Goal: Share content: Share content

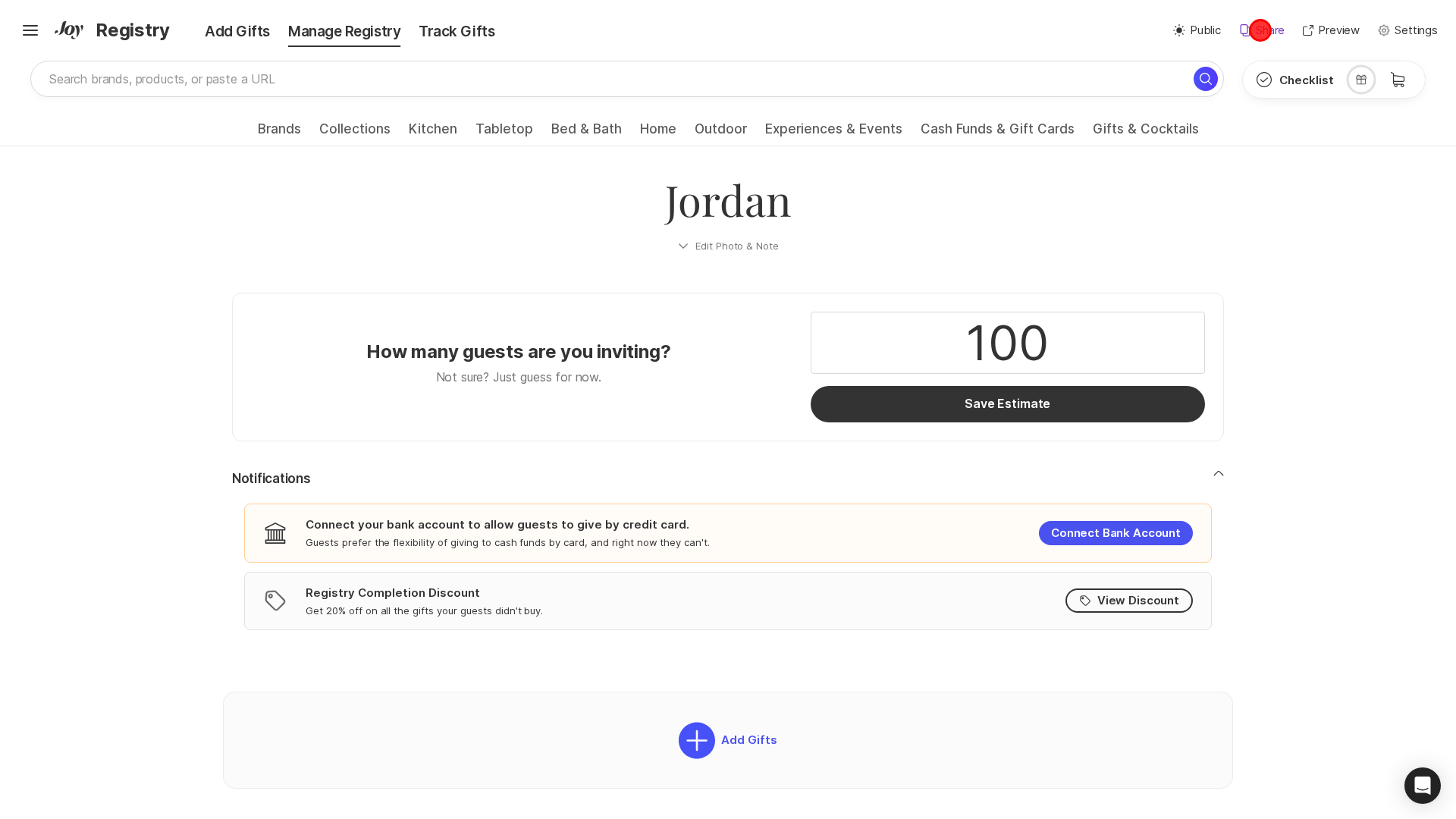
click at [1260, 30] on p "Share" at bounding box center [1269, 30] width 28 height 17
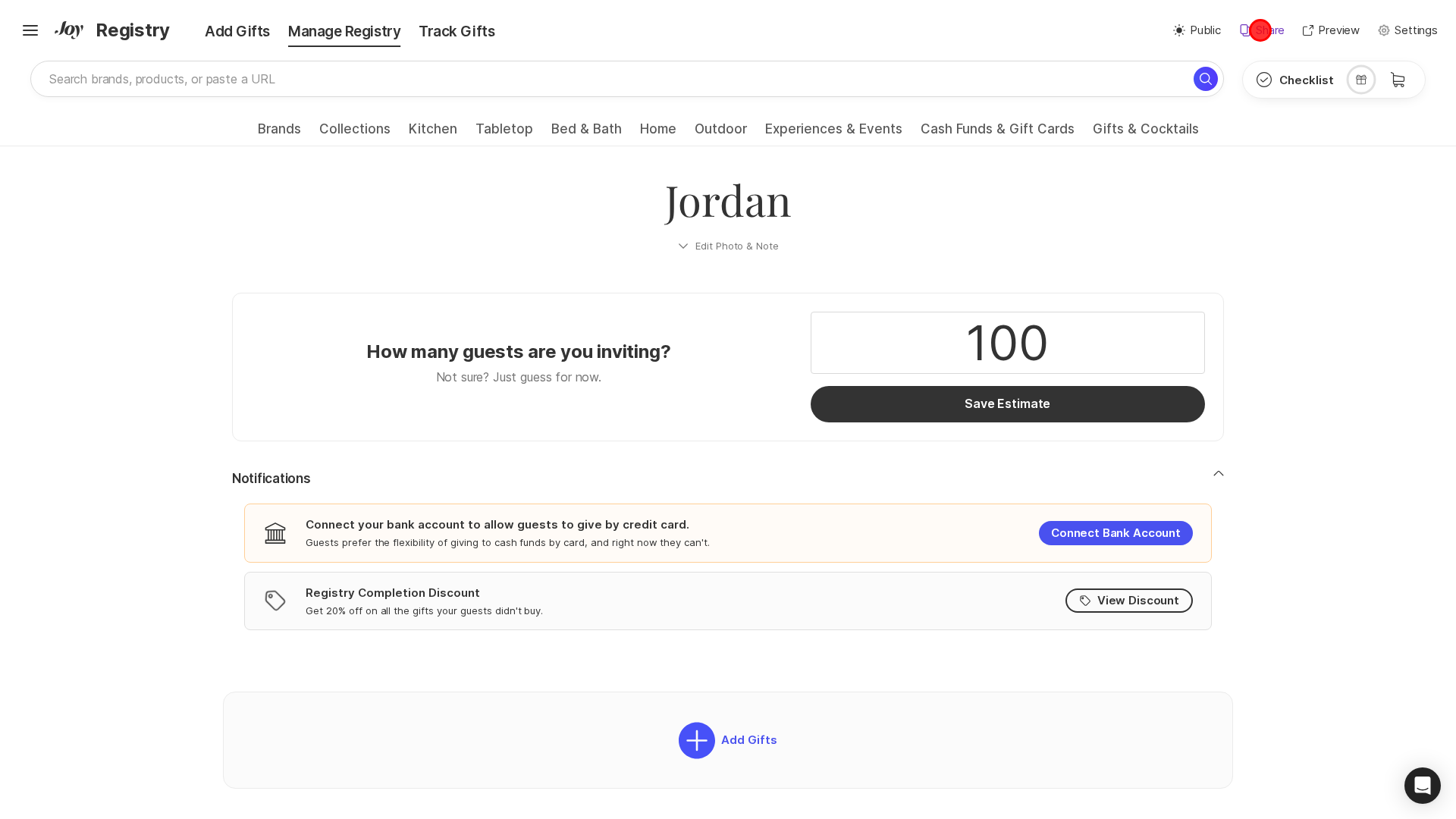
click at [1260, 30] on p "Share" at bounding box center [1269, 30] width 28 height 17
click at [1194, 30] on p "Public" at bounding box center [1206, 30] width 31 height 17
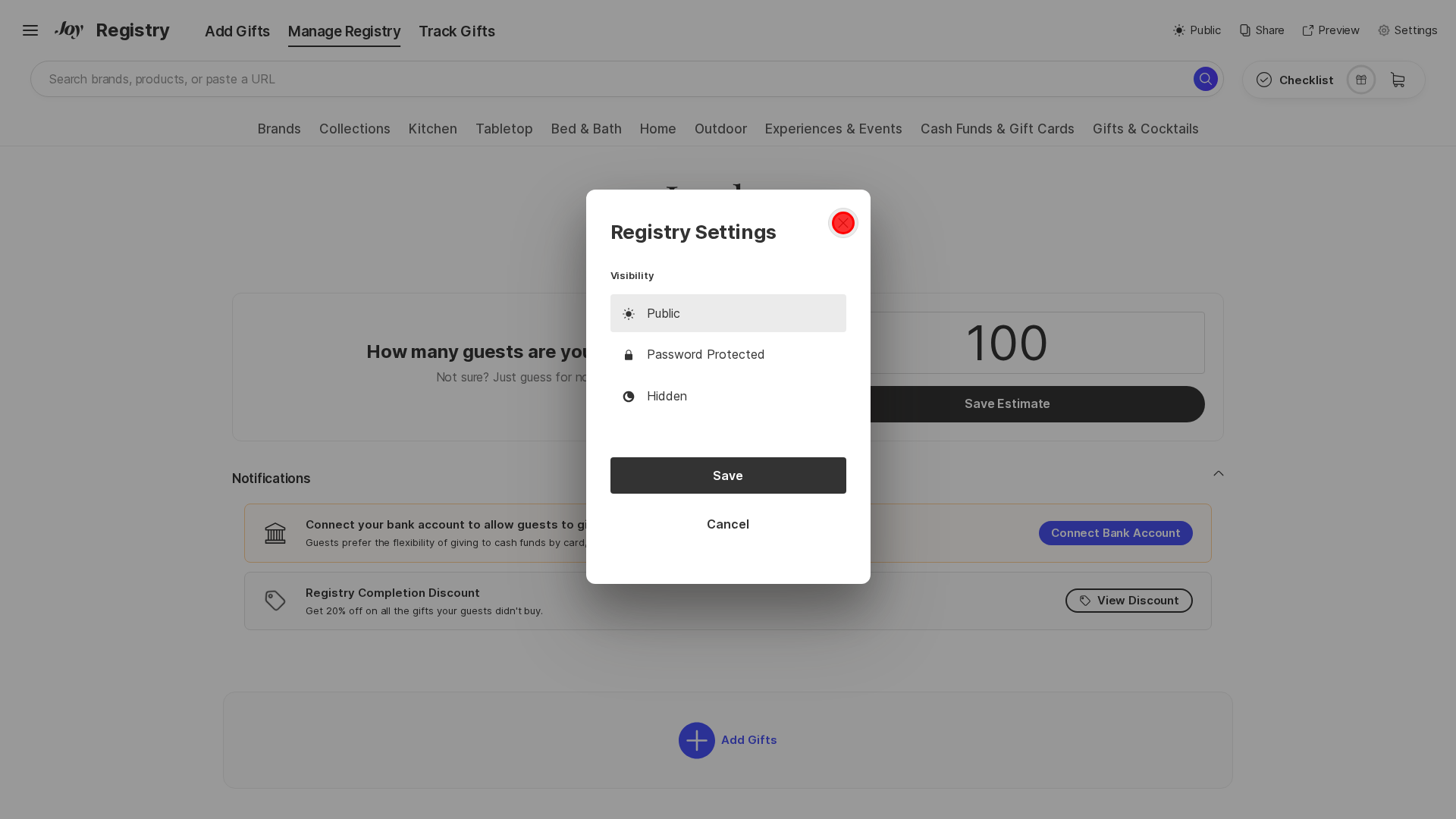
click at [842, 223] on icon "close dialog" at bounding box center [842, 223] width 9 height 10
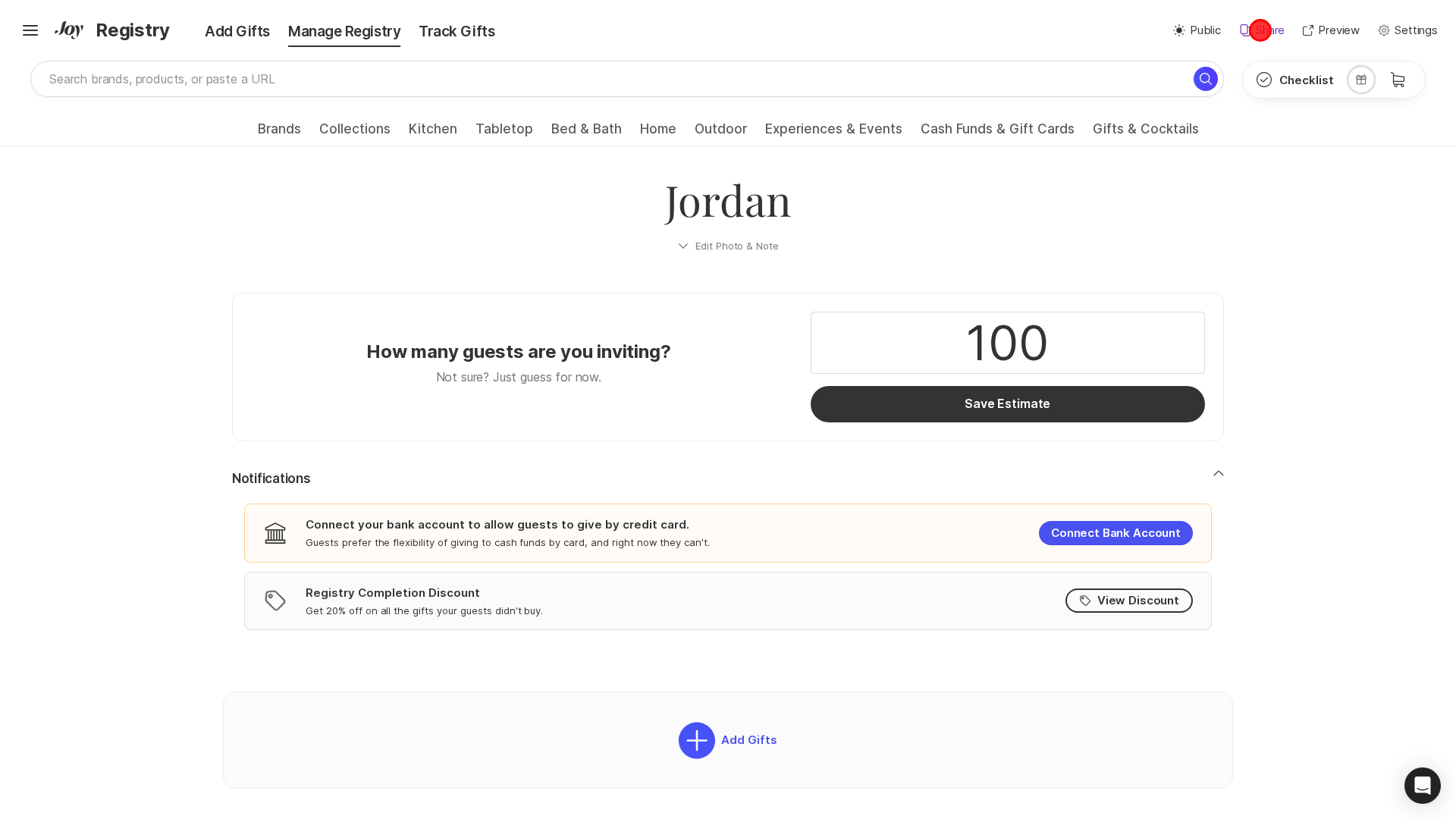
click at [1260, 30] on p "Share" at bounding box center [1269, 30] width 28 height 17
click at [1194, 30] on p "Public" at bounding box center [1206, 30] width 31 height 17
type textarea "x"
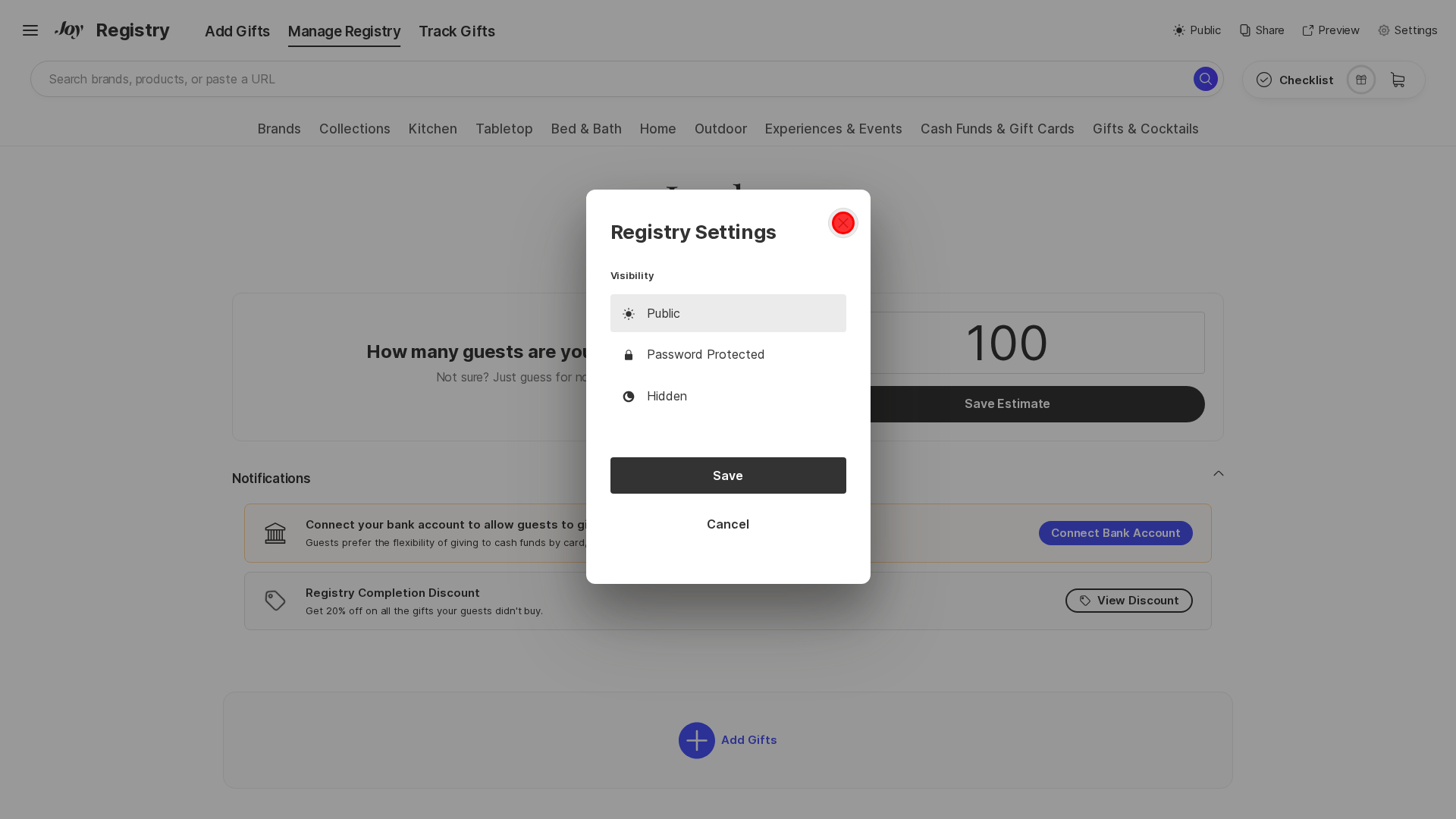
click at [842, 223] on icon "close dialog" at bounding box center [842, 223] width 9 height 10
